Goal: Task Accomplishment & Management: Manage account settings

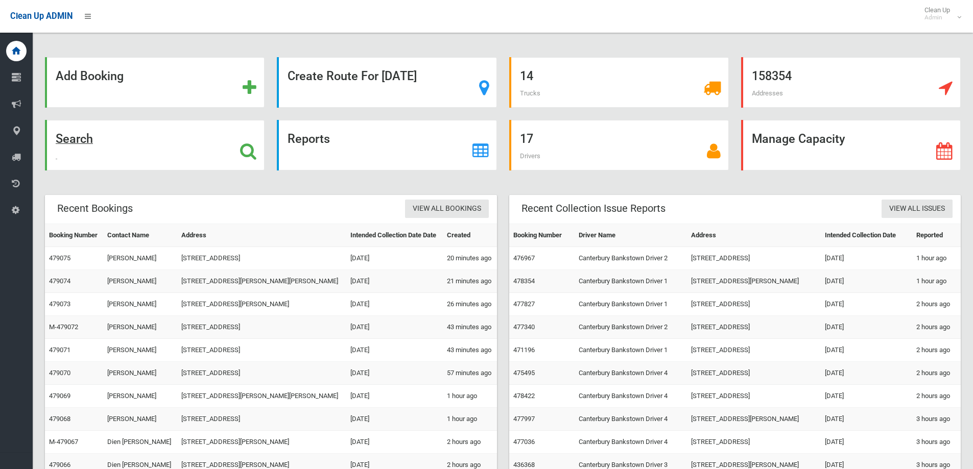
click at [178, 158] on div "Search" at bounding box center [155, 145] width 220 height 51
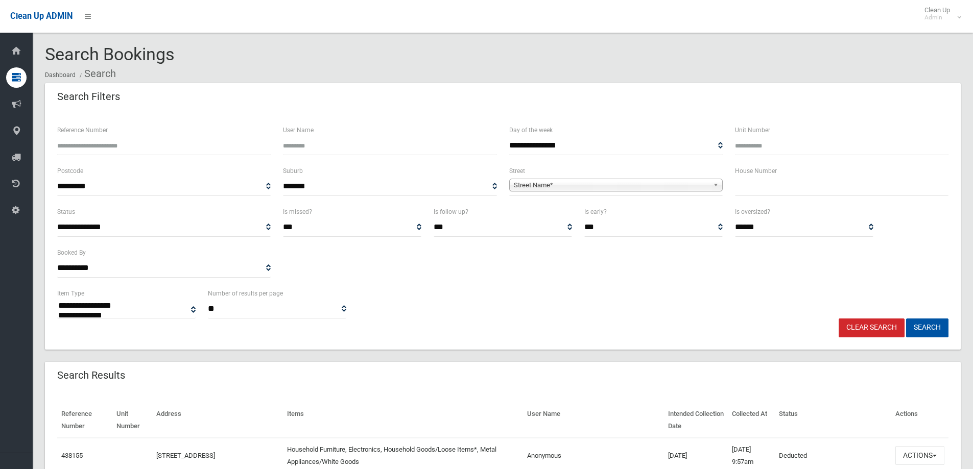
select select
click at [750, 186] on input "text" at bounding box center [841, 186] width 213 height 19
type input "**"
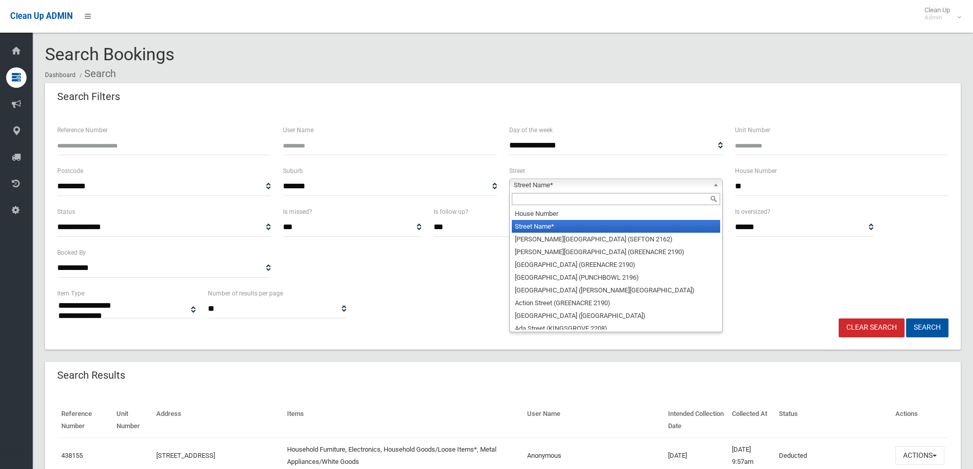
drag, startPoint x: 694, startPoint y: 179, endPoint x: 694, endPoint y: 185, distance: 6.6
click at [694, 180] on link "Street Name*" at bounding box center [615, 185] width 213 height 13
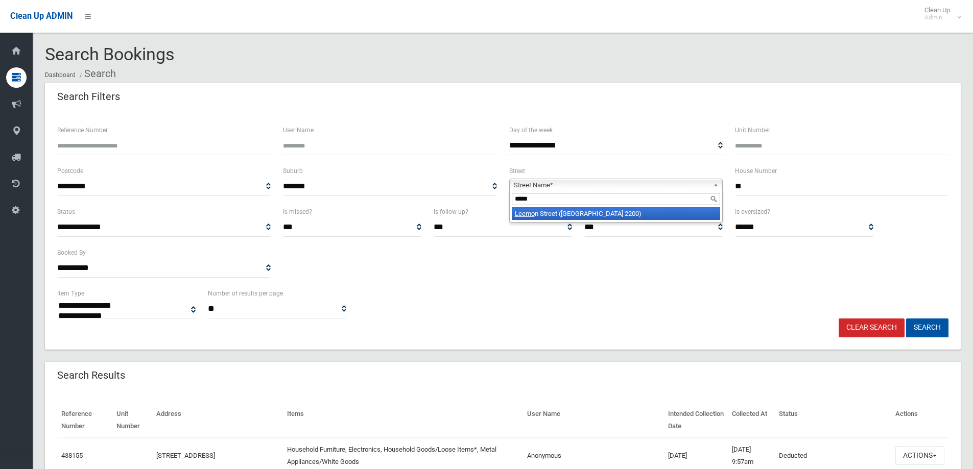
type input "*****"
click at [664, 210] on li "Leemo n Street (CONDELL PARK 2200)" at bounding box center [616, 213] width 208 height 13
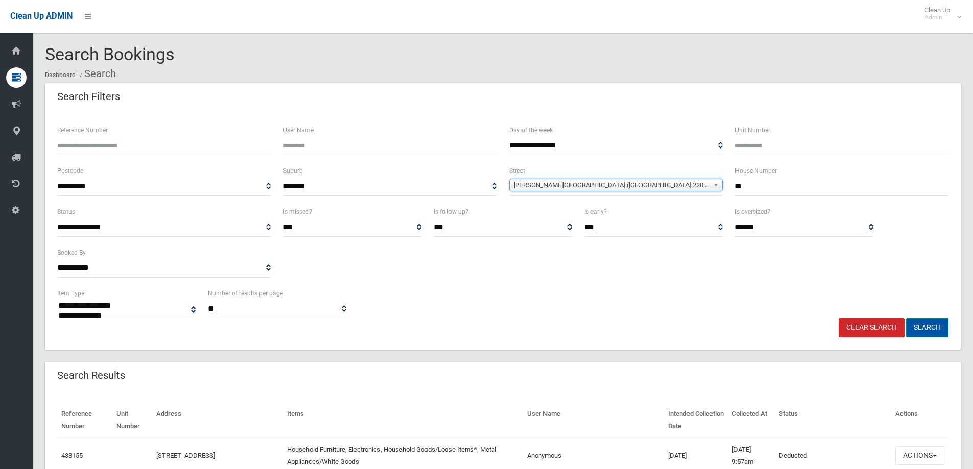
click at [924, 331] on button "Search" at bounding box center [927, 328] width 42 height 19
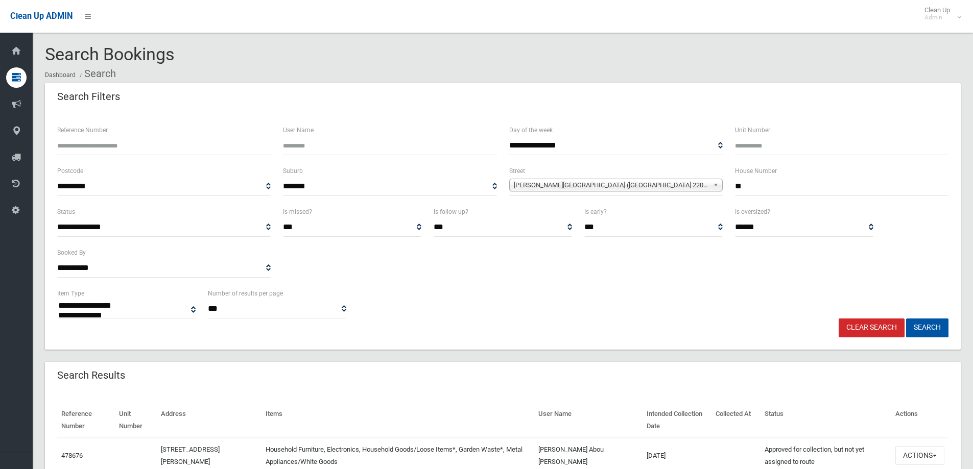
select select
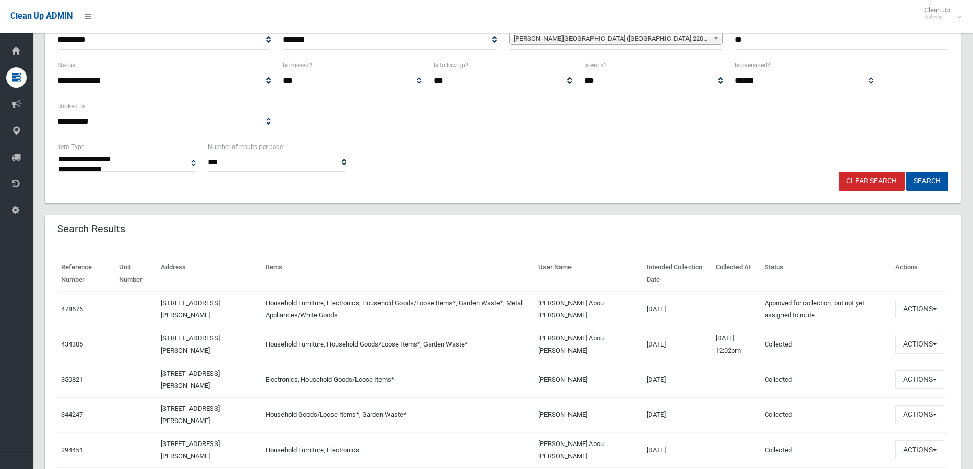
scroll to position [153, 0]
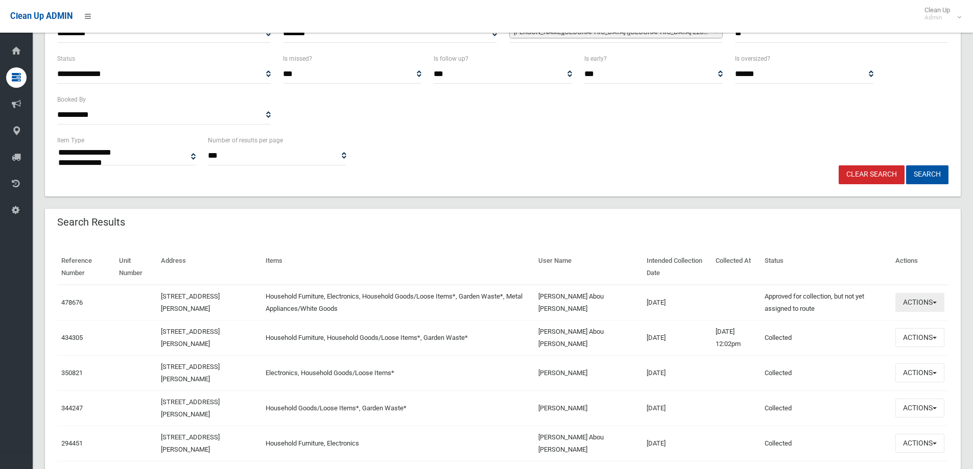
click at [924, 299] on button "Actions" at bounding box center [919, 302] width 49 height 19
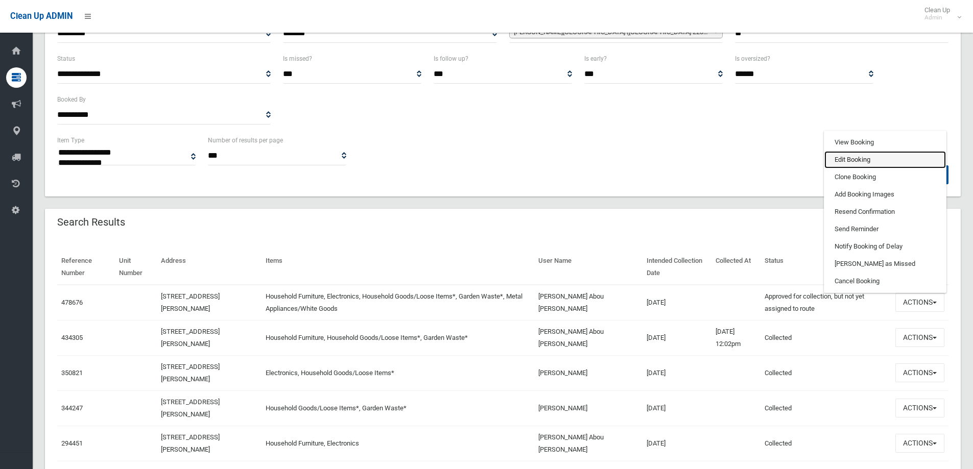
click at [891, 161] on link "Edit Booking" at bounding box center [885, 159] width 122 height 17
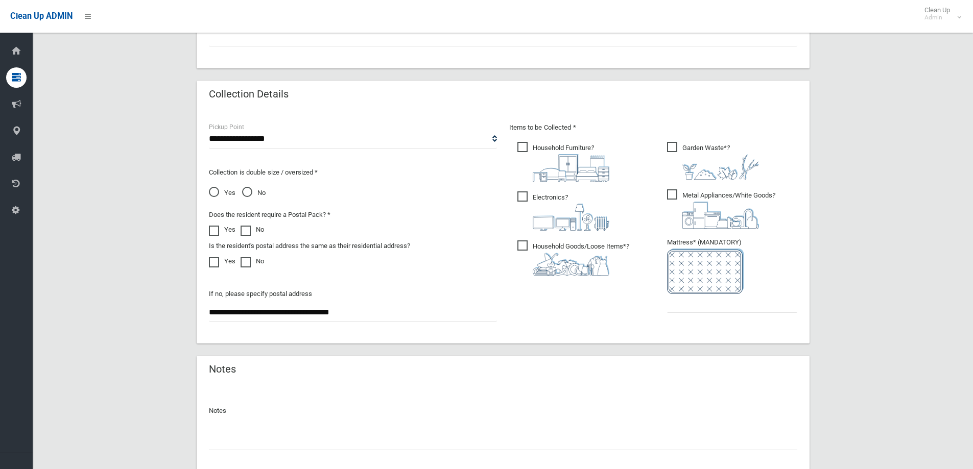
scroll to position [541, 0]
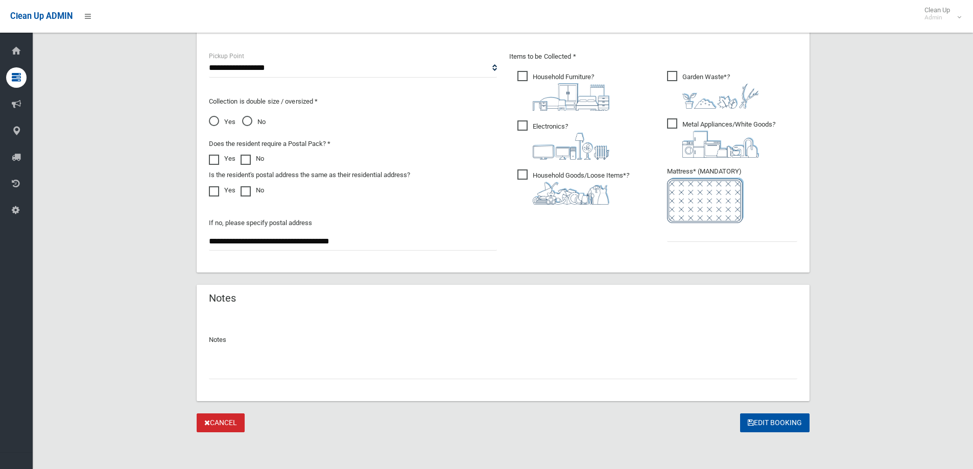
click at [415, 373] on input "text" at bounding box center [503, 370] width 588 height 19
click at [686, 245] on ul "Garden Waste* ?" at bounding box center [728, 159] width 138 height 181
click at [685, 236] on input "text" at bounding box center [732, 232] width 130 height 19
type input "*"
click at [535, 367] on input "text" at bounding box center [503, 370] width 588 height 19
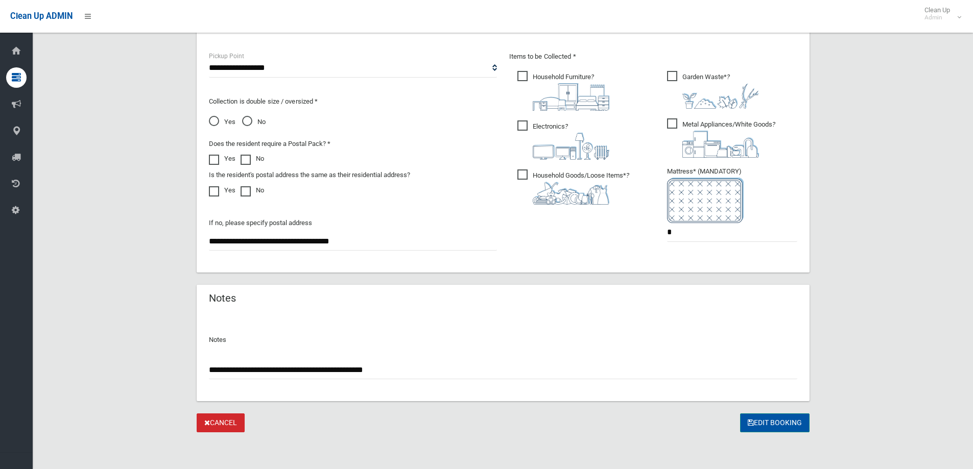
type input "**********"
click at [786, 424] on button "Edit Booking" at bounding box center [774, 423] width 69 height 19
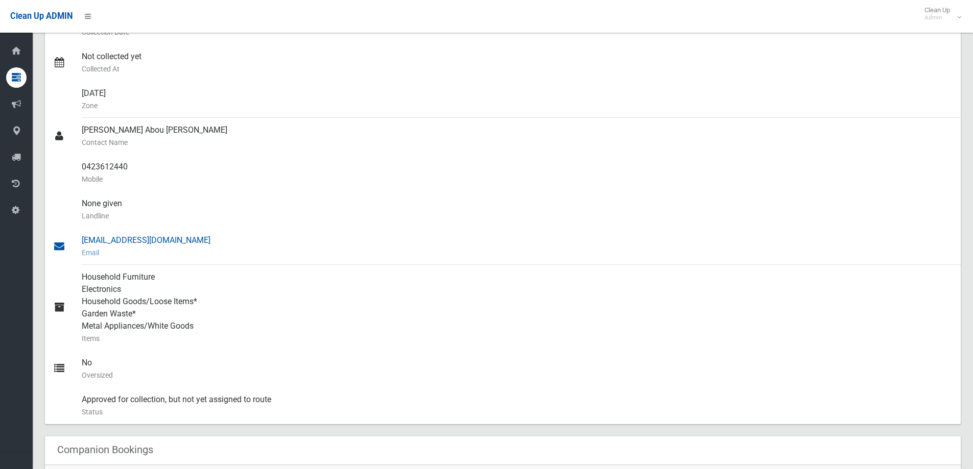
scroll to position [255, 0]
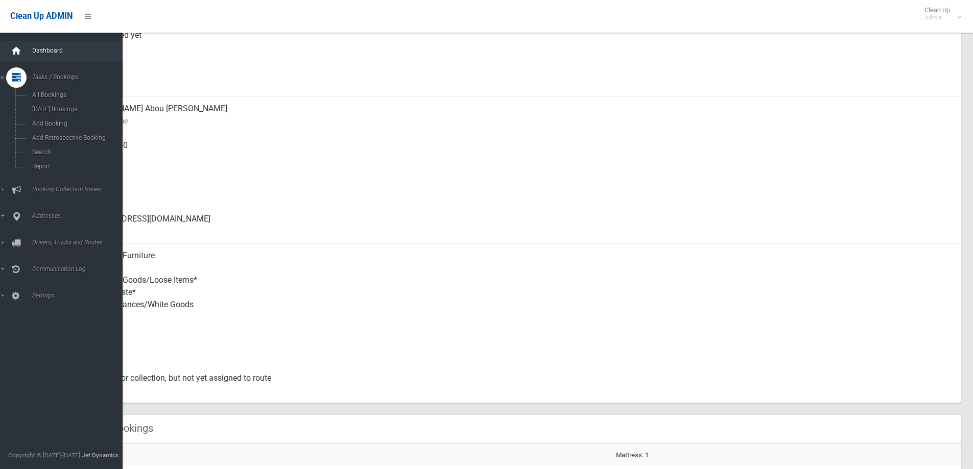
click at [17, 60] on icon at bounding box center [16, 51] width 11 height 20
